Goal: Find specific page/section: Find specific page/section

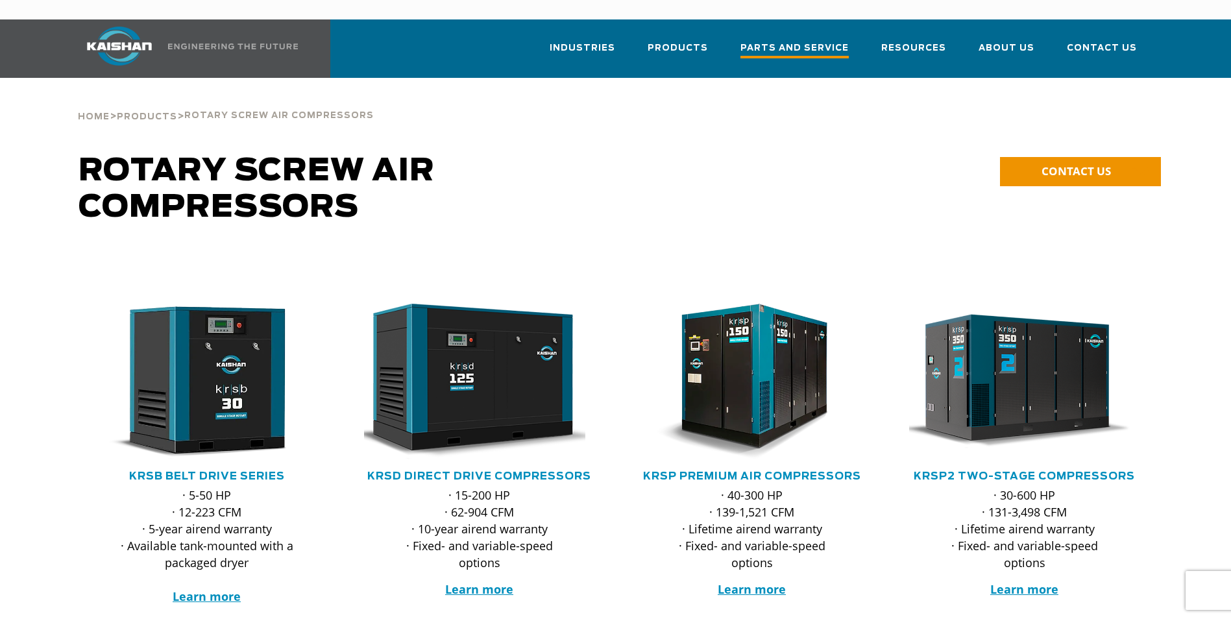
click at [776, 31] on link "Parts and Service" at bounding box center [795, 54] width 108 height 47
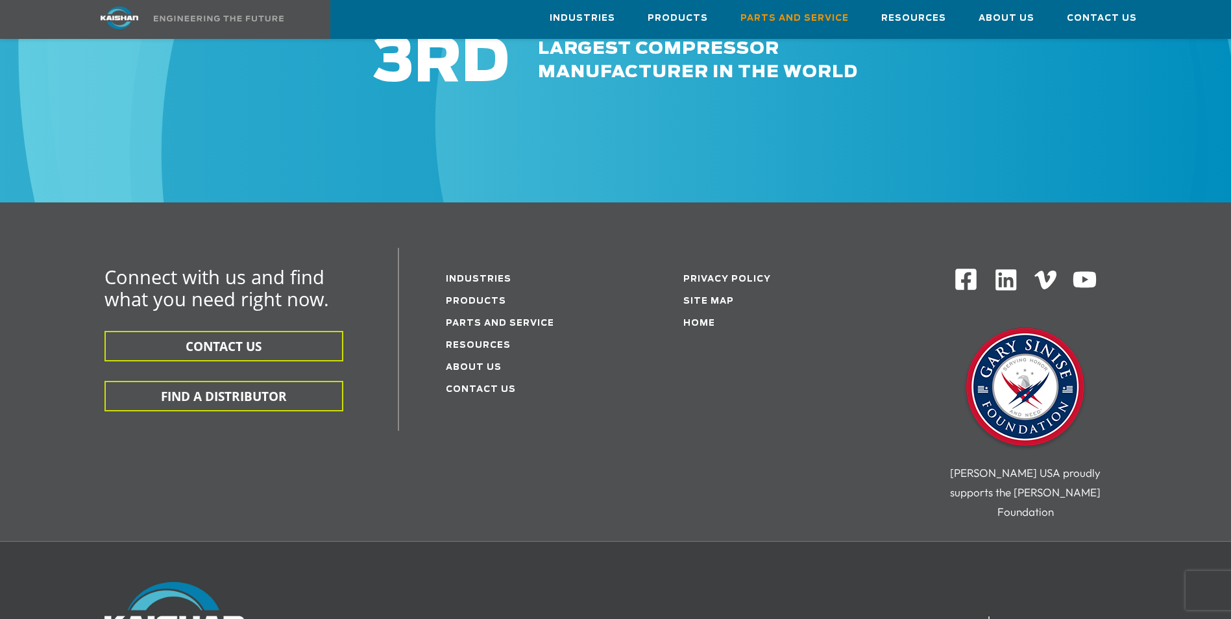
scroll to position [1623, 0]
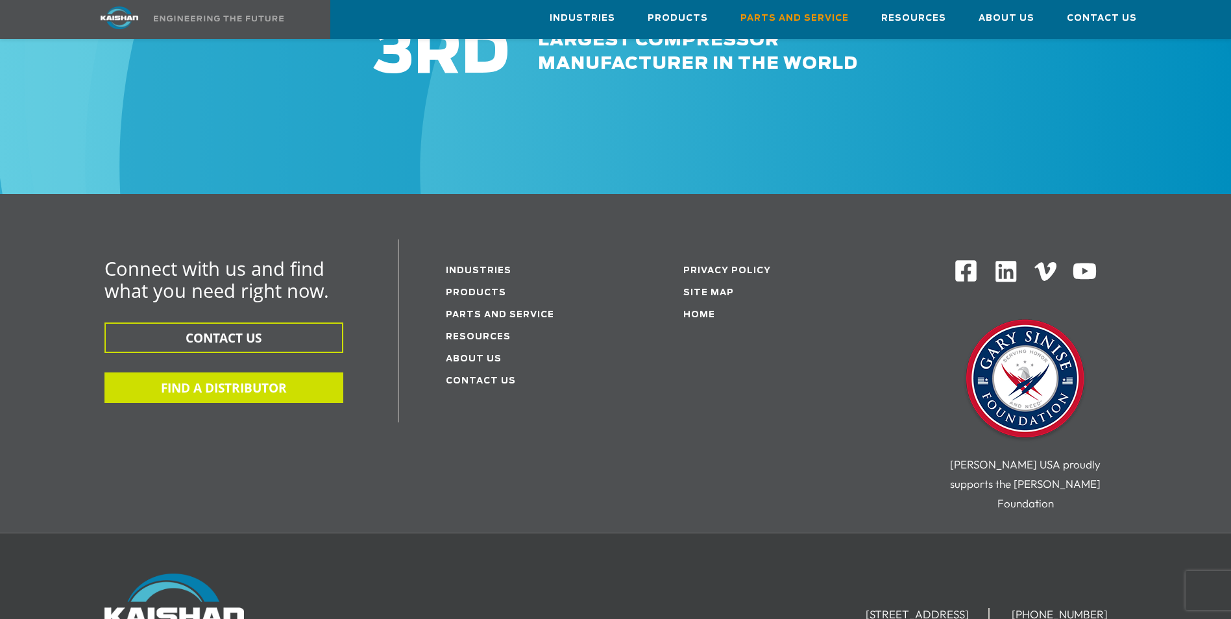
click at [254, 373] on button "FIND A DISTRIBUTOR" at bounding box center [224, 388] width 239 height 31
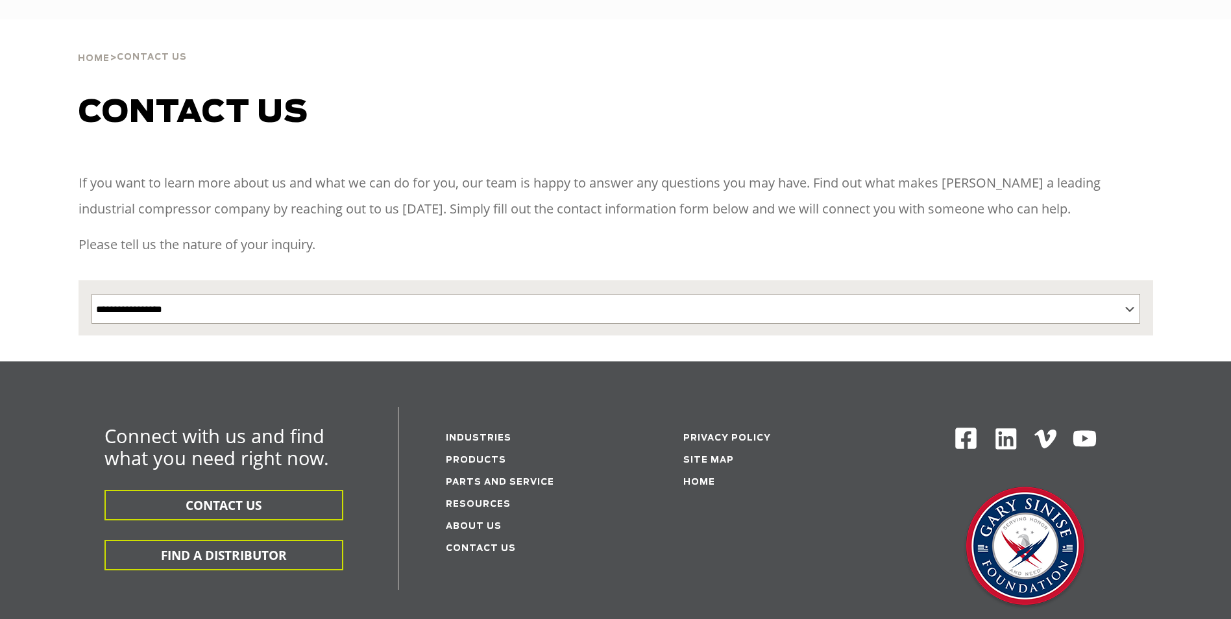
select select "**********"
